Goal: Find contact information: Find contact information

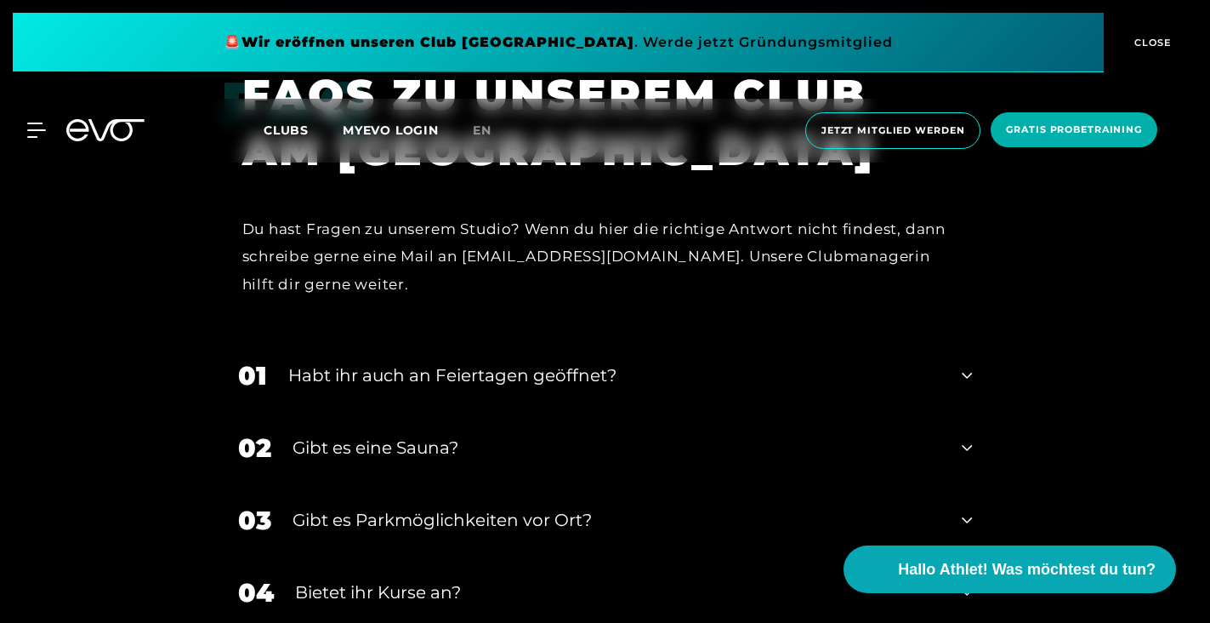
scroll to position [6138, 0]
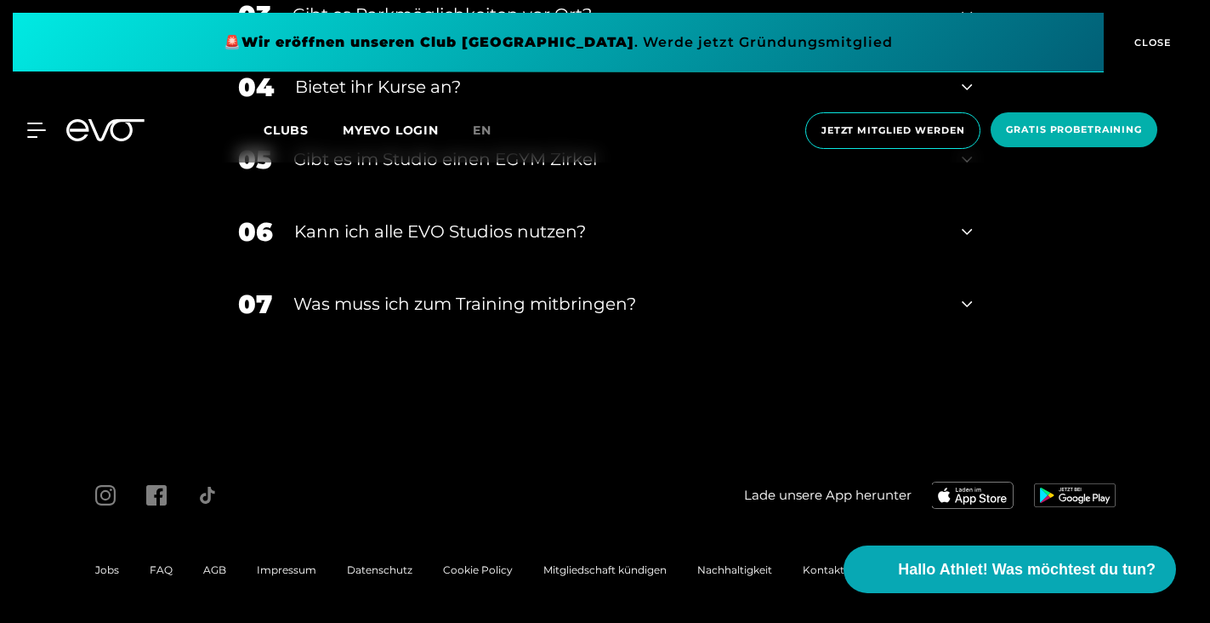
click at [298, 569] on span "Impressum" at bounding box center [287, 569] width 60 height 13
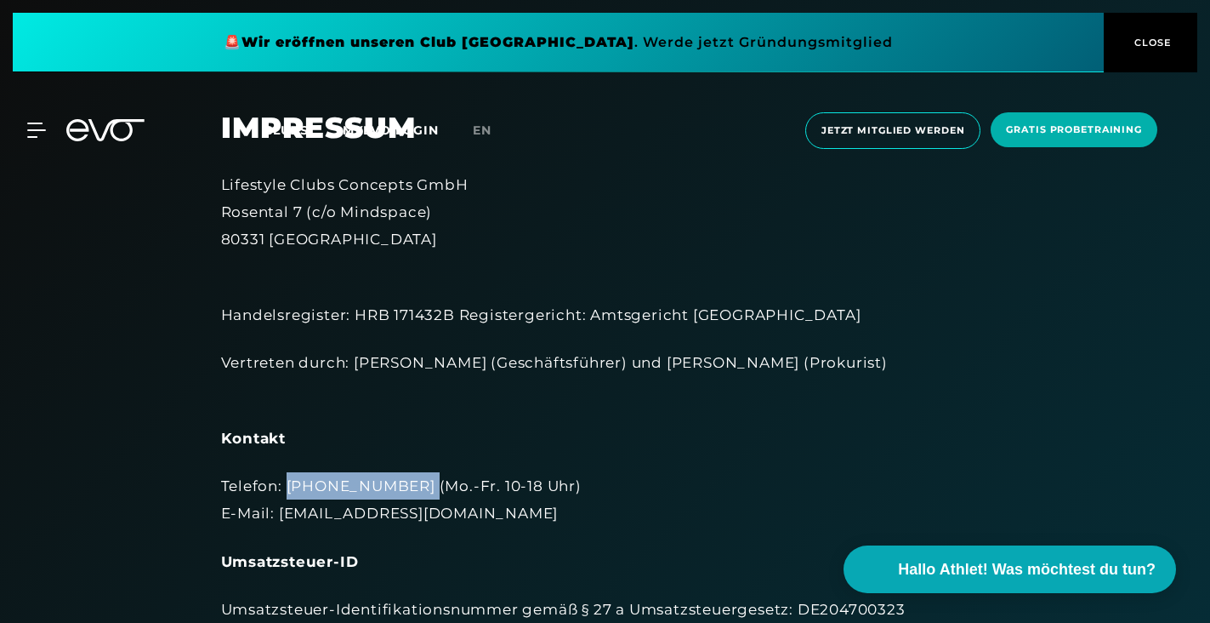
drag, startPoint x: 287, startPoint y: 487, endPoint x: 413, endPoint y: 487, distance: 125.9
click at [413, 487] on div "Telefon: [PHONE_NUMBER] (Mo.-Fr. 10-18 Uhr) E-Mail: [EMAIL_ADDRESS][DOMAIN_NAME]" at bounding box center [605, 499] width 769 height 55
copy div "[PHONE_NUMBER]"
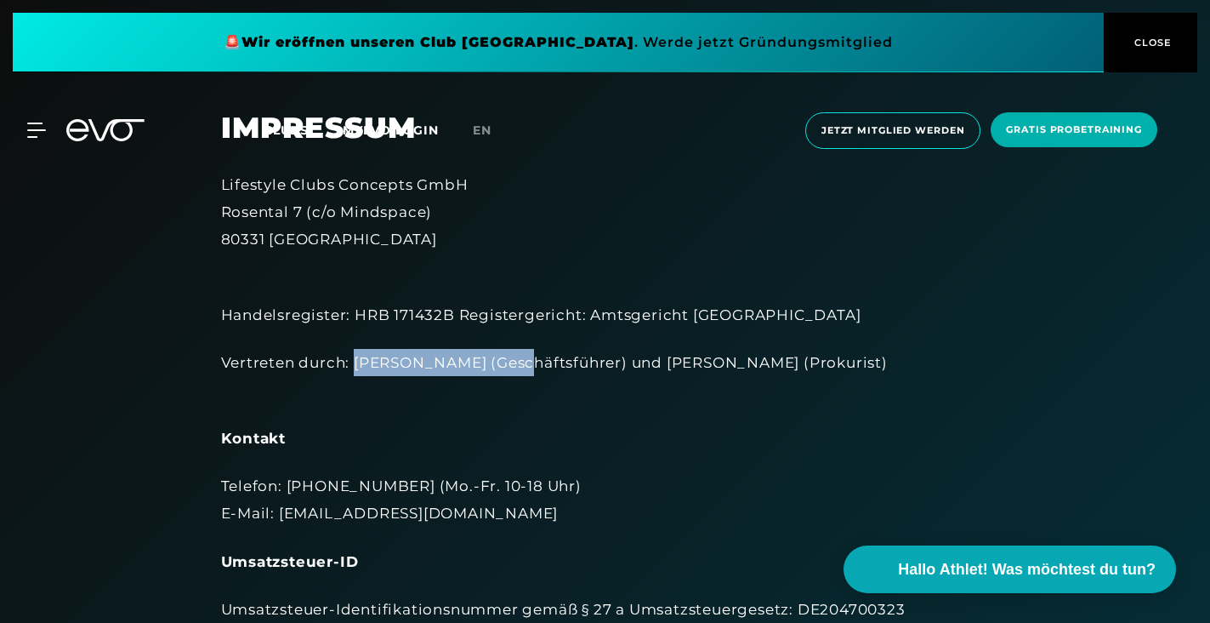
drag, startPoint x: 355, startPoint y: 361, endPoint x: 507, endPoint y: 364, distance: 152.3
click at [507, 364] on div "Vertreten durch: [PERSON_NAME] (Geschäftsführer) und [PERSON_NAME] (Prokurist)" at bounding box center [605, 376] width 769 height 55
copy div "[PERSON_NAME]"
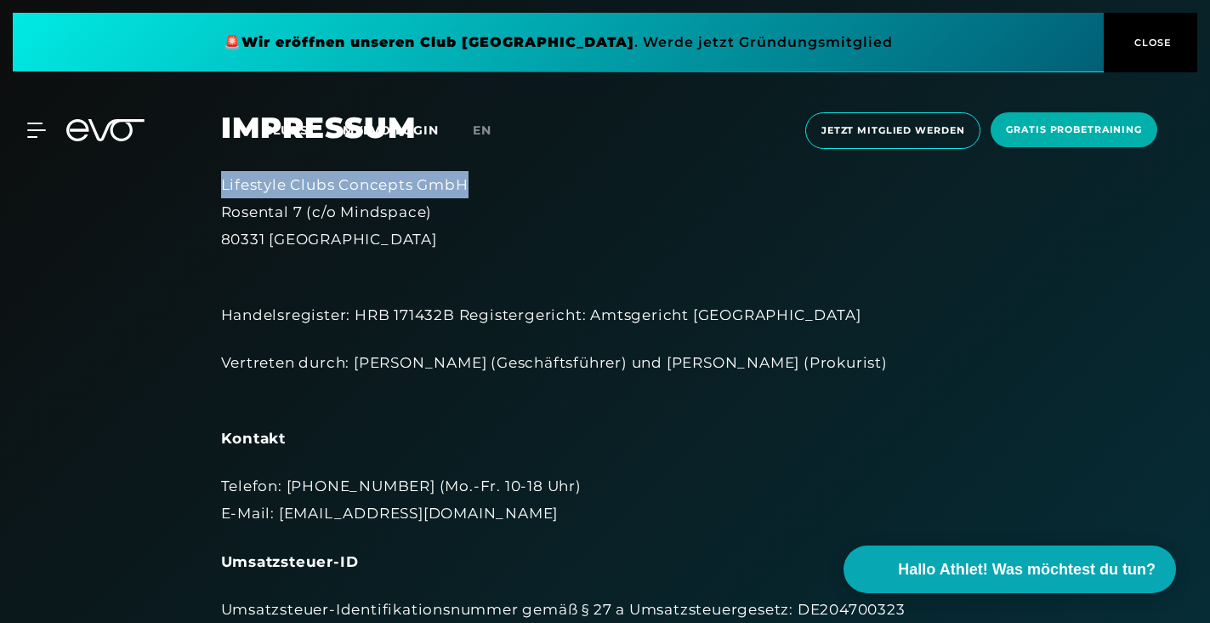
drag, startPoint x: 213, startPoint y: 183, endPoint x: 541, endPoint y: 183, distance: 328.3
copy div "Lifestyle Clubs Concepts GmbH"
click at [412, 434] on div "Kontakt" at bounding box center [605, 437] width 769 height 27
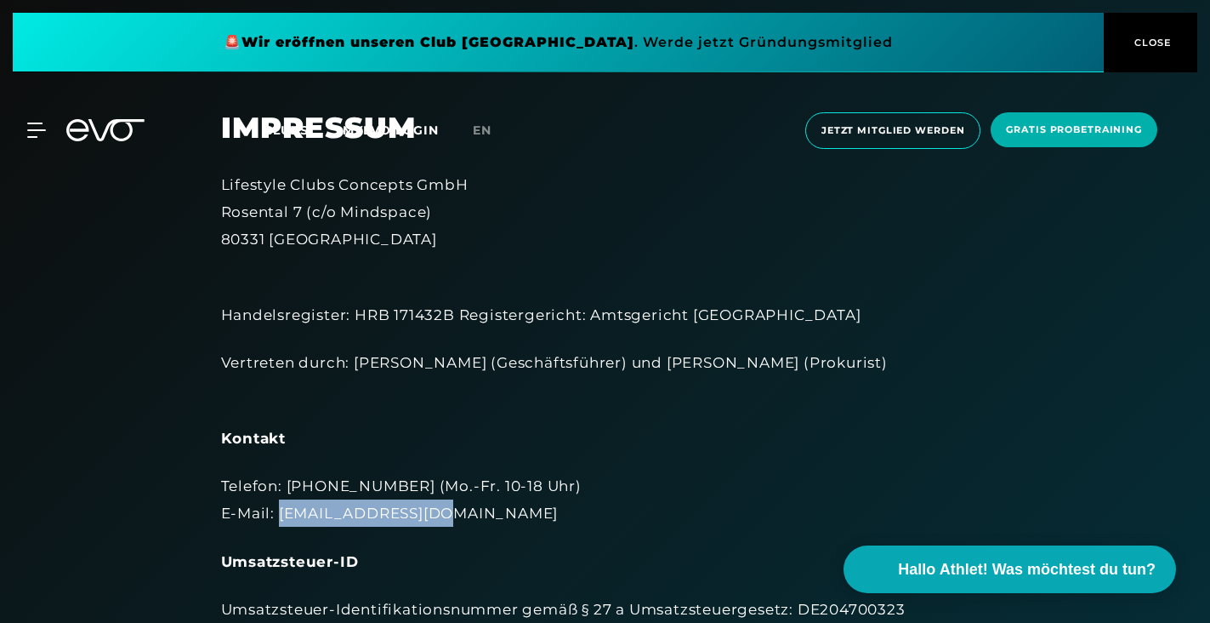
drag, startPoint x: 278, startPoint y: 515, endPoint x: 486, endPoint y: 510, distance: 207.6
click at [486, 510] on div "Telefon: [PHONE_NUMBER] (Mo.-Fr. 10-18 Uhr) E-Mail: [EMAIL_ADDRESS][DOMAIN_NAME]" at bounding box center [605, 499] width 769 height 55
copy div "[EMAIL_ADDRESS][DOMAIN_NAME]"
